Goal: Task Accomplishment & Management: Use online tool/utility

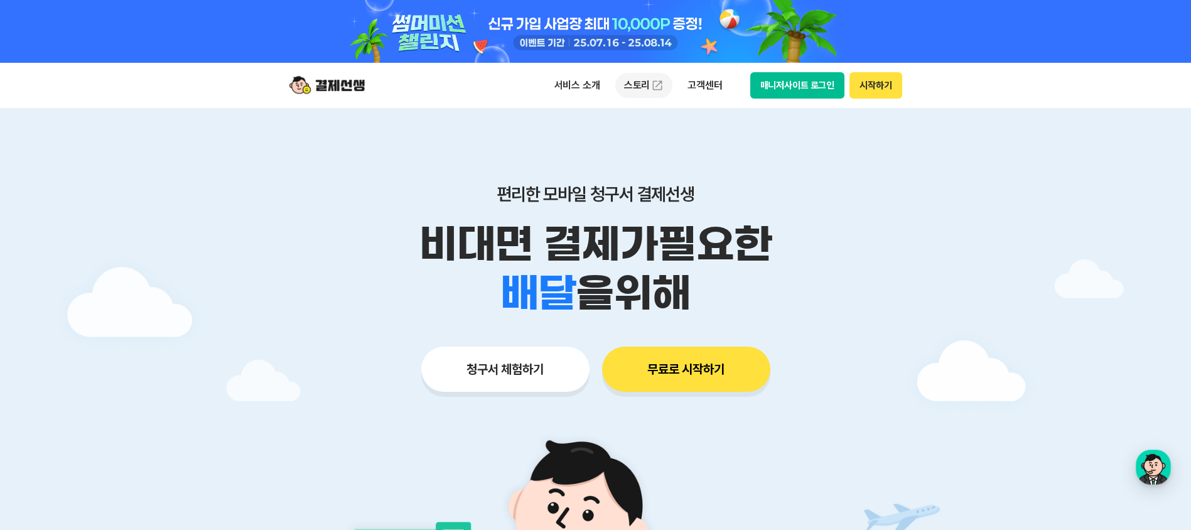
click at [649, 84] on link "스토리" at bounding box center [644, 85] width 58 height 25
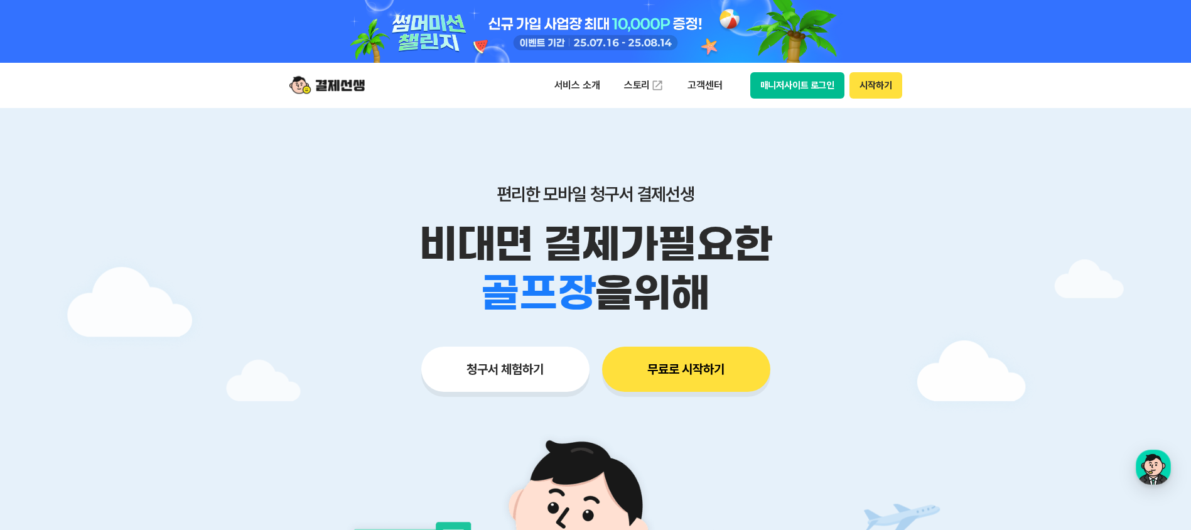
click at [526, 359] on button "청구서 체험하기" at bounding box center [505, 369] width 168 height 45
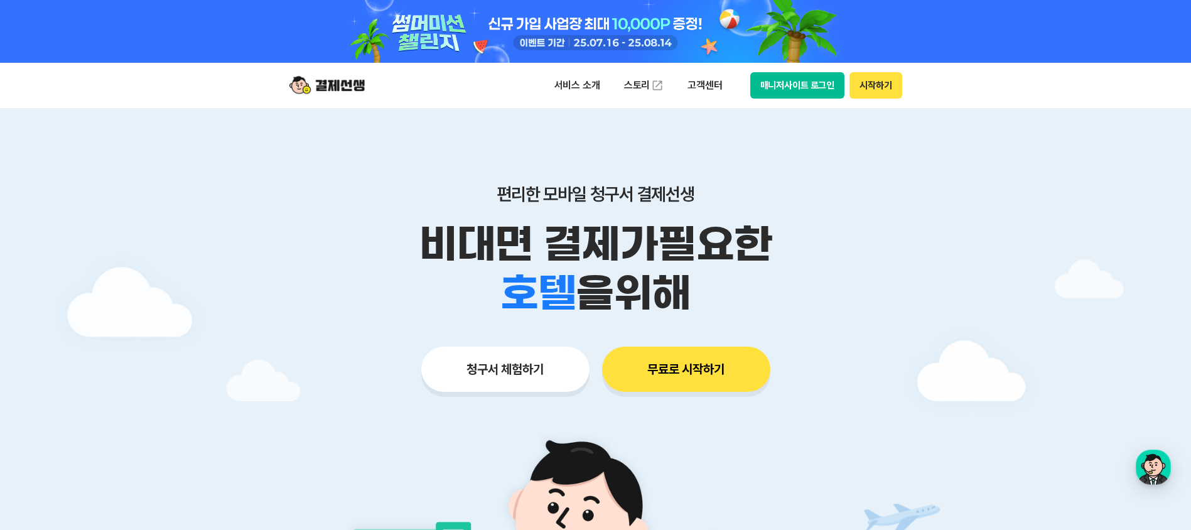
click at [866, 81] on button "시작하기" at bounding box center [876, 85] width 52 height 26
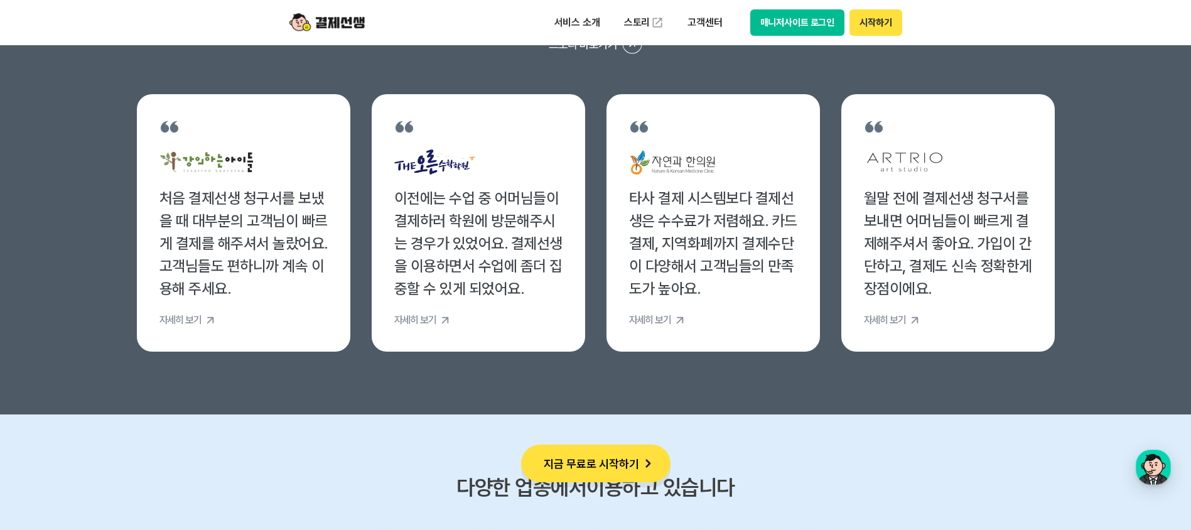
scroll to position [4824, 0]
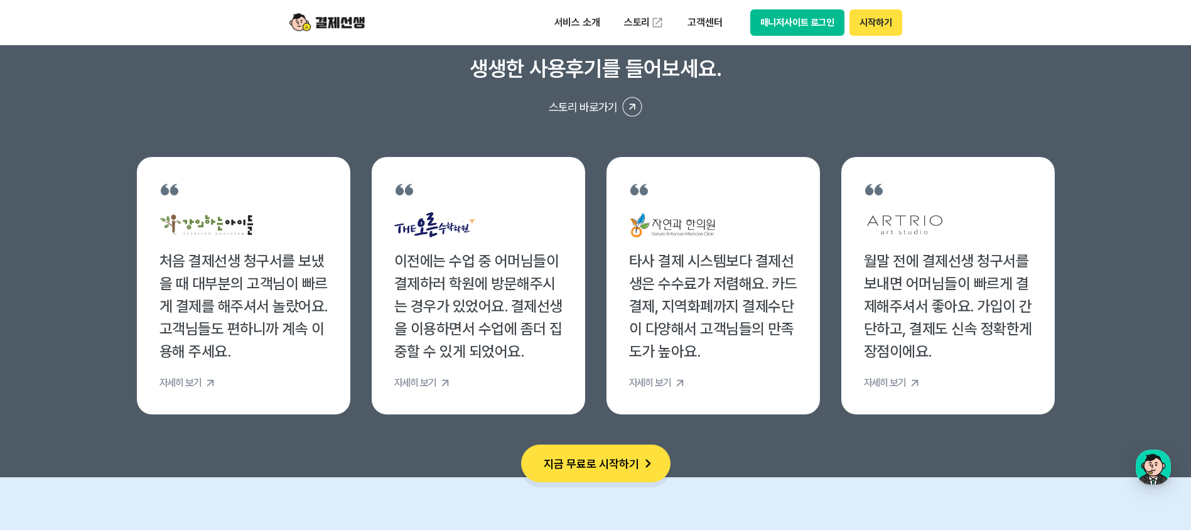
click at [577, 107] on button "스토리 바로가기" at bounding box center [596, 107] width 918 height 20
